Goal: Information Seeking & Learning: Learn about a topic

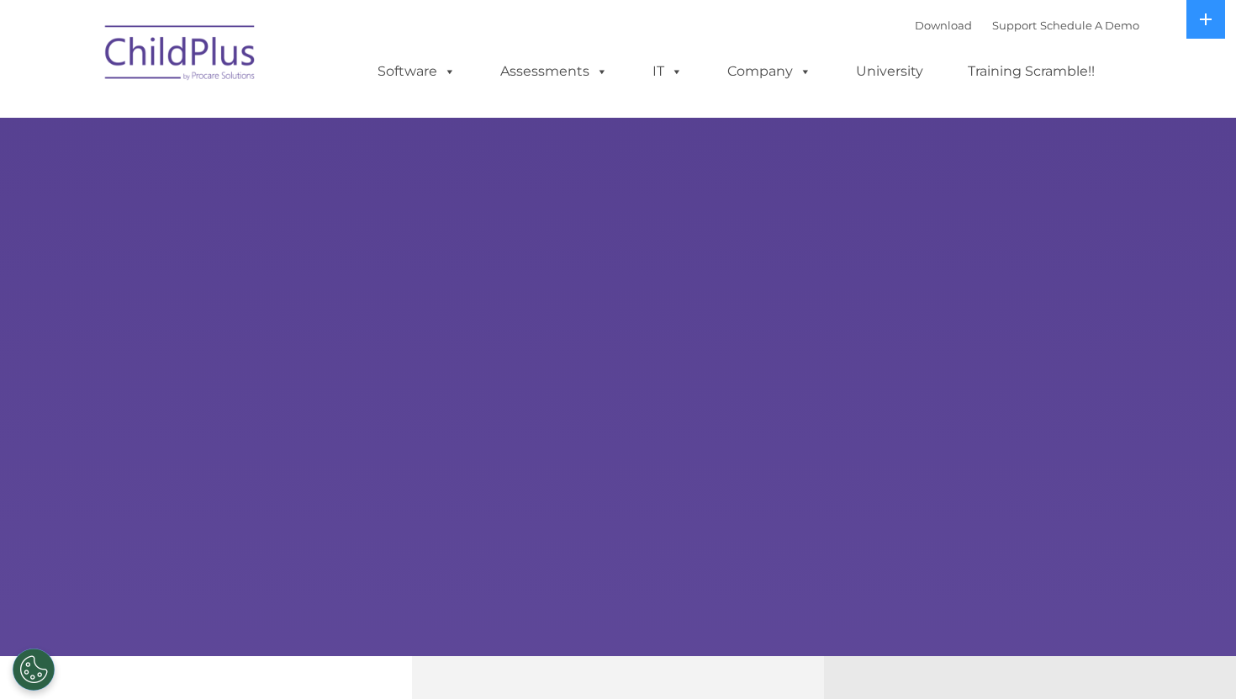
select select "MEDIUM"
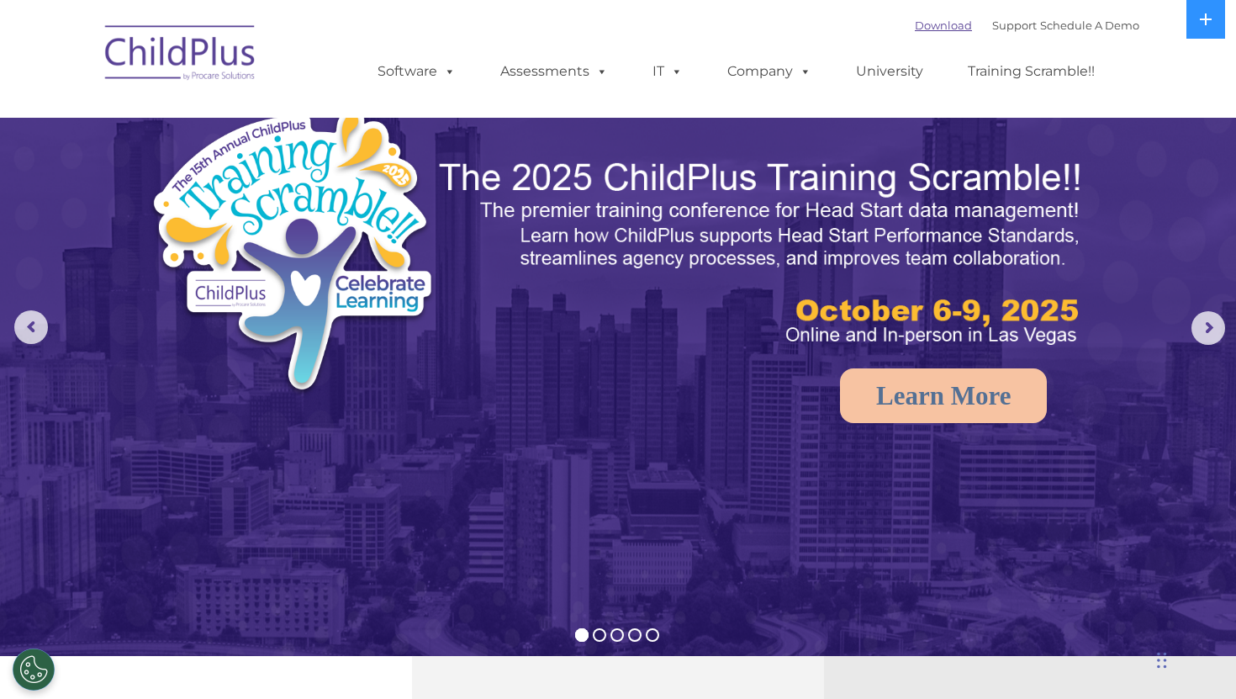
click at [915, 22] on link "Download" at bounding box center [943, 24] width 57 height 13
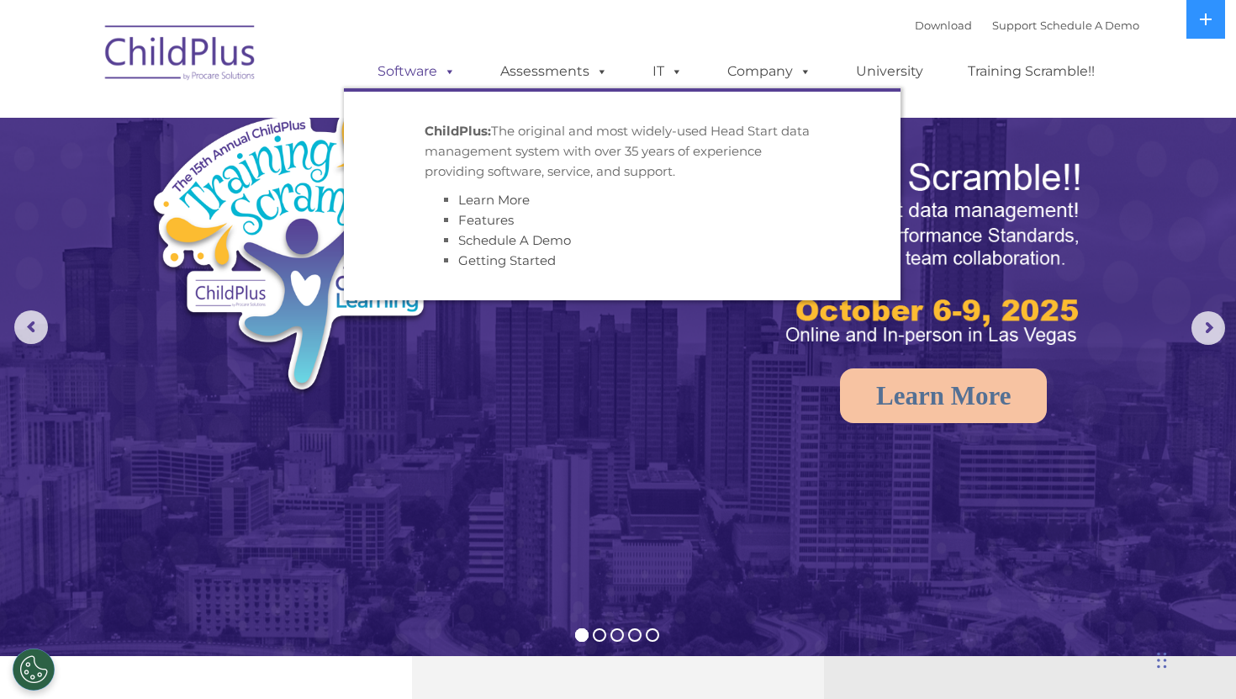
click at [458, 78] on link "Software" at bounding box center [417, 72] width 112 height 34
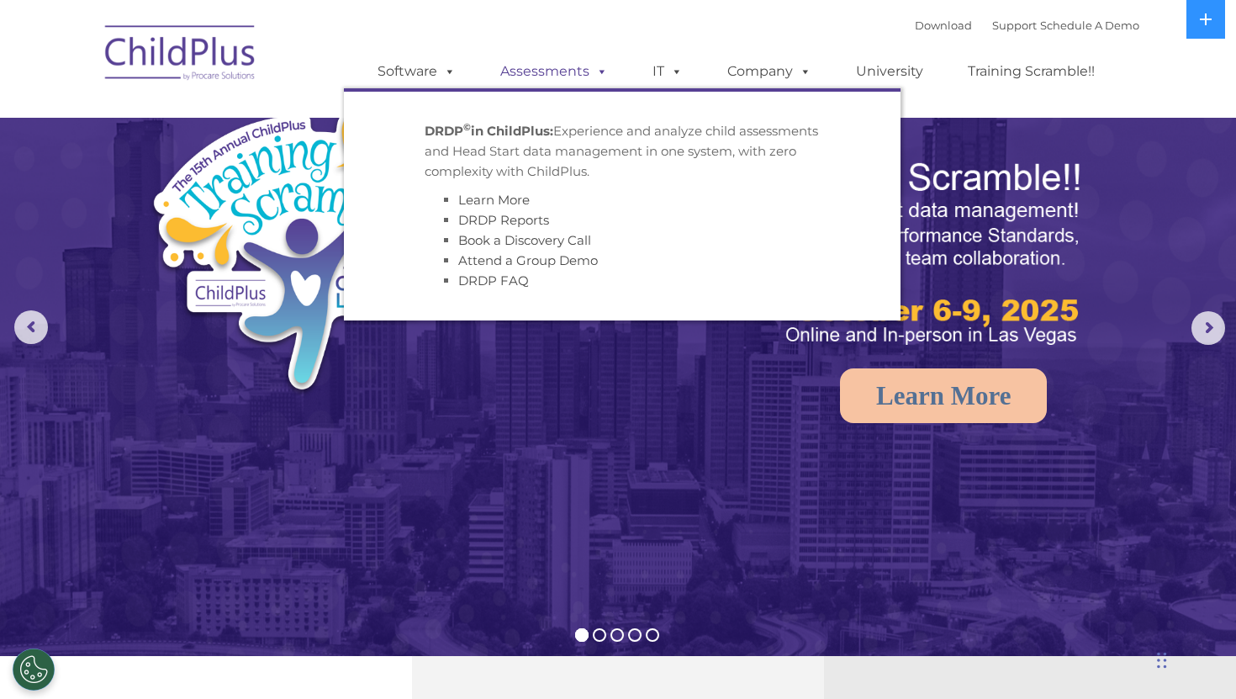
click at [540, 70] on link "Assessments" at bounding box center [553, 72] width 141 height 34
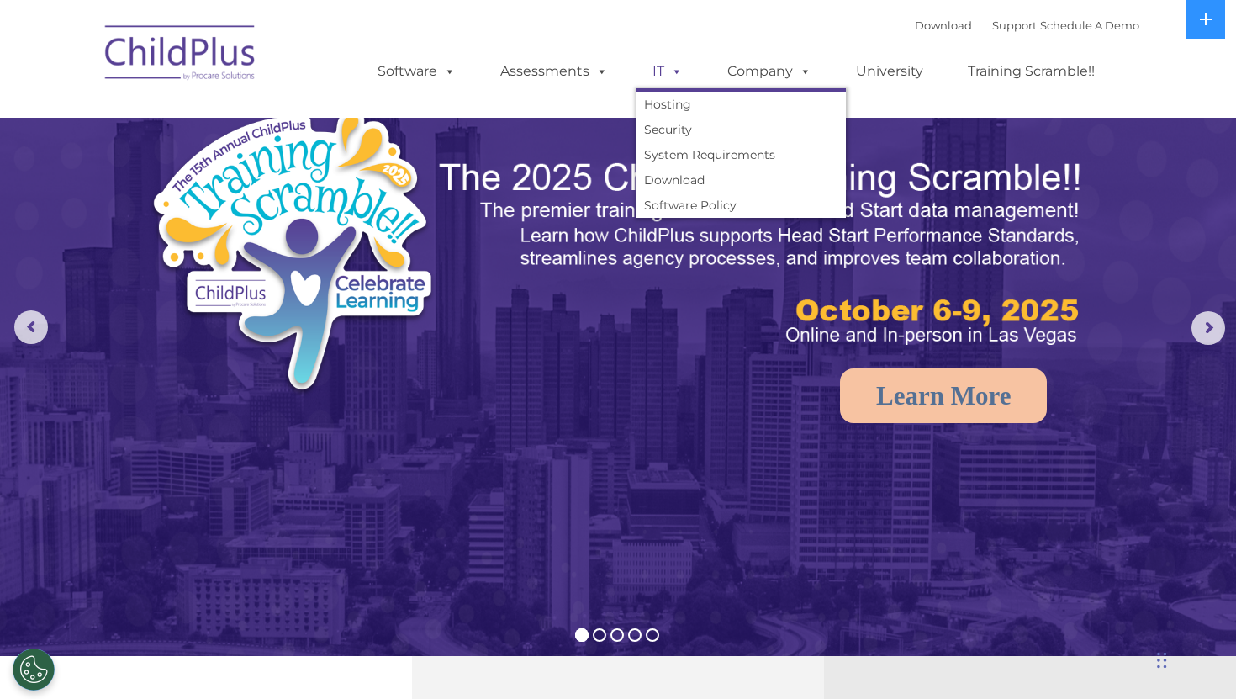
click at [683, 77] on link "IT" at bounding box center [668, 72] width 64 height 34
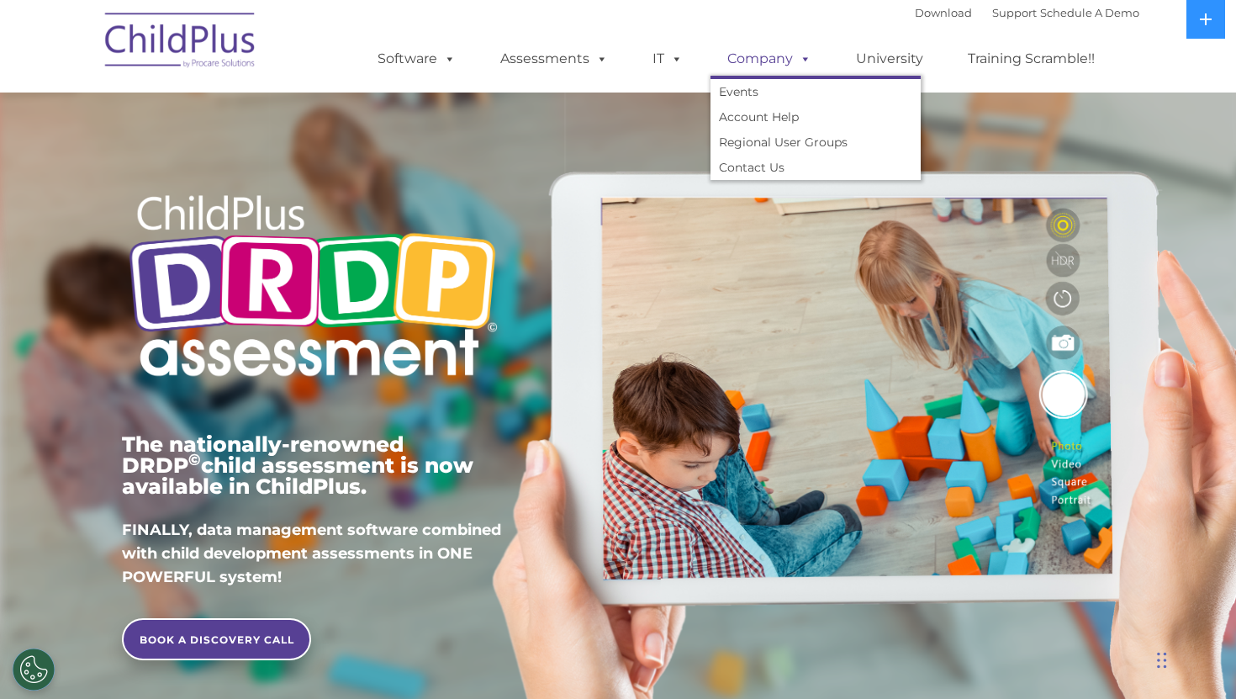
click at [771, 67] on link "Company" at bounding box center [769, 59] width 118 height 34
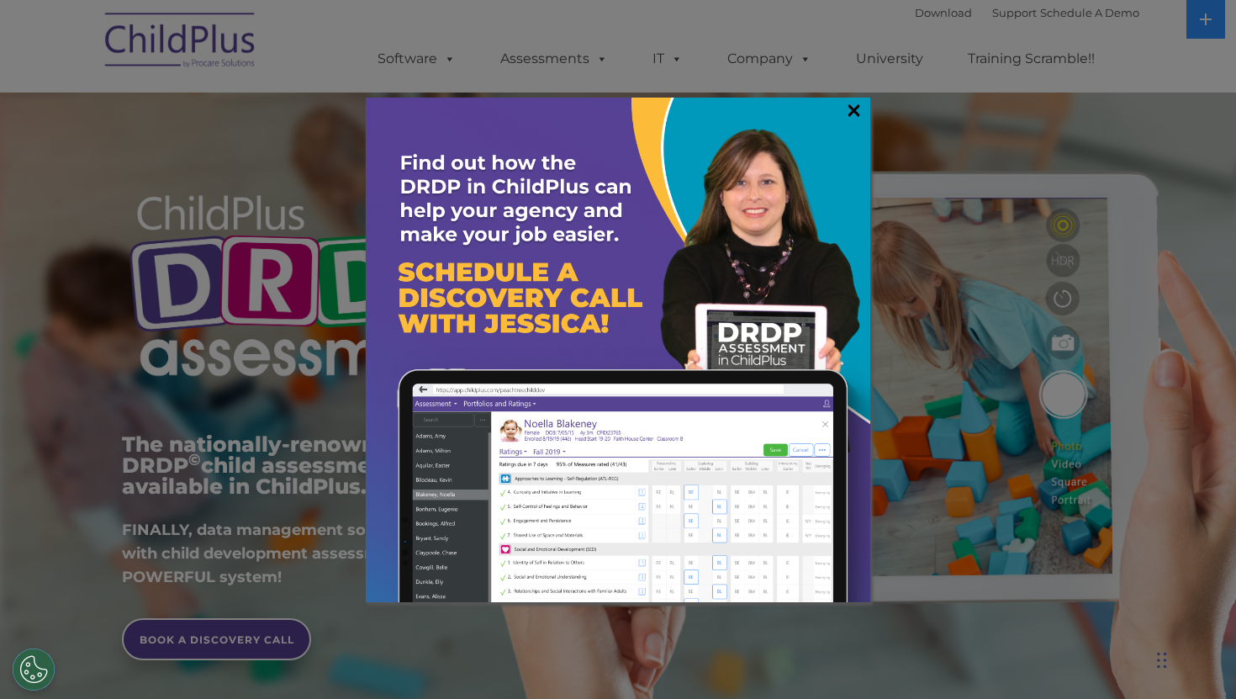
click at [849, 103] on link "×" at bounding box center [853, 110] width 19 height 17
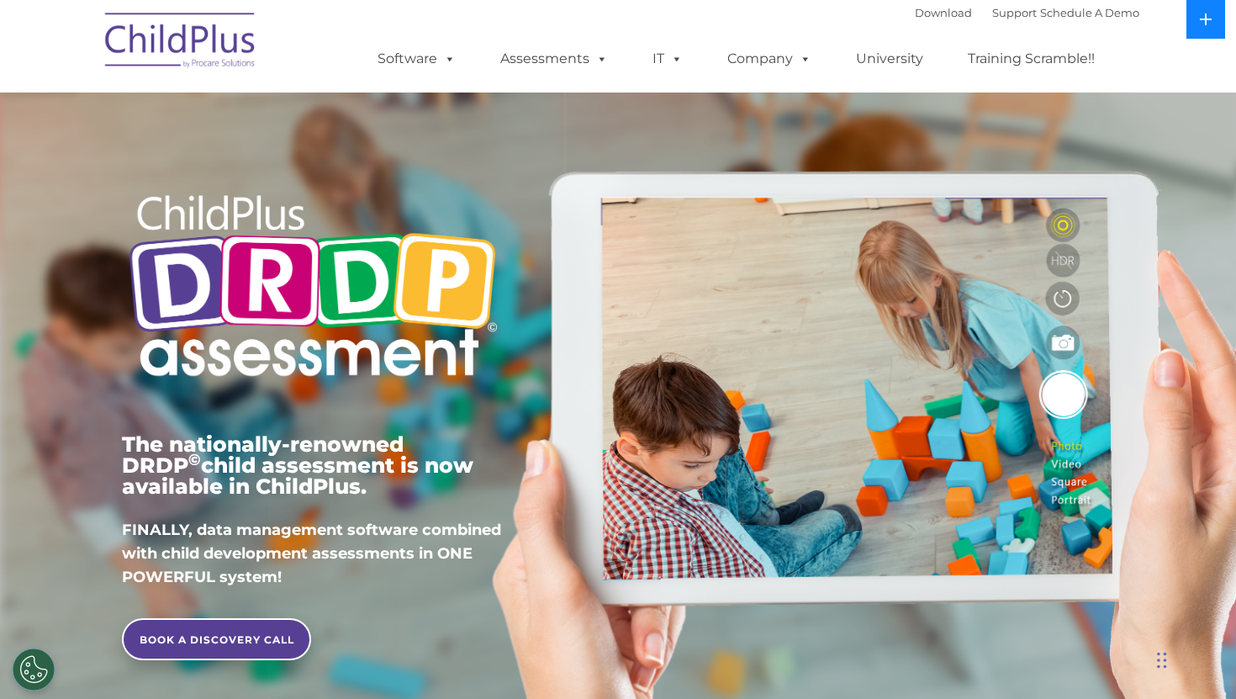
click at [1198, 31] on button at bounding box center [1205, 19] width 39 height 39
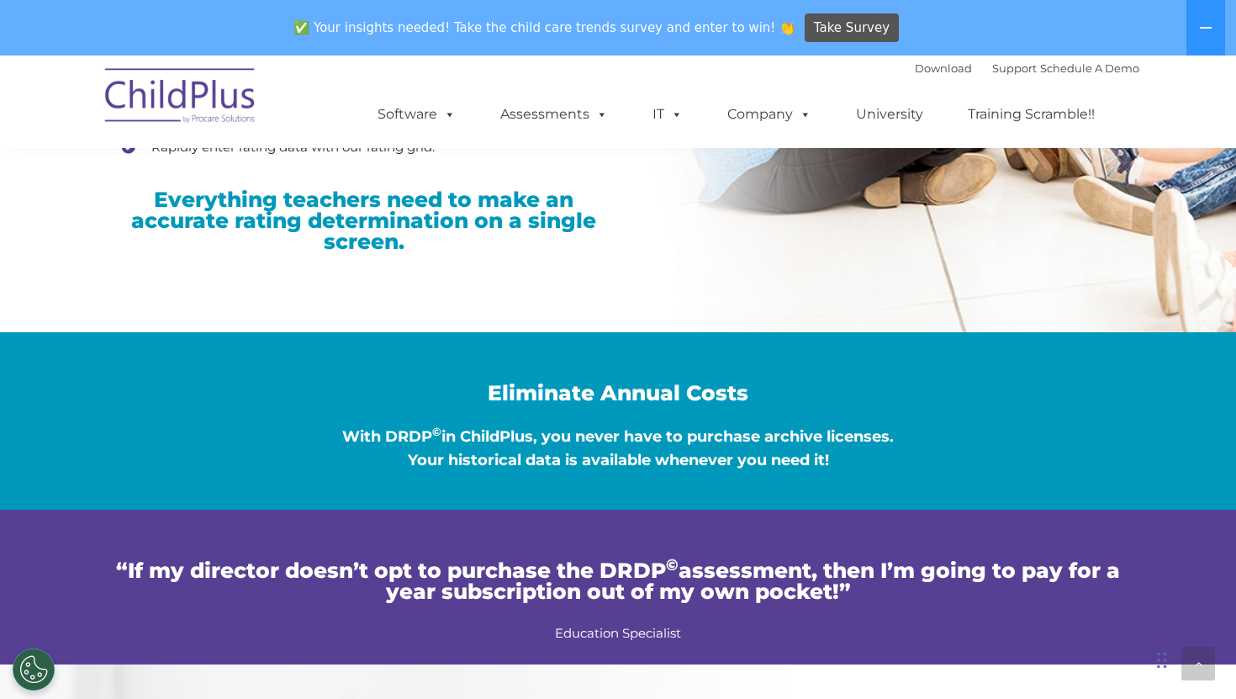
scroll to position [2756, 0]
